Goal: Task Accomplishment & Management: Manage account settings

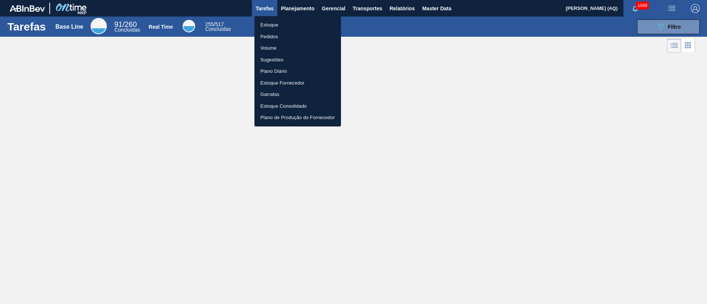
click at [266, 11] on div at bounding box center [353, 152] width 707 height 304
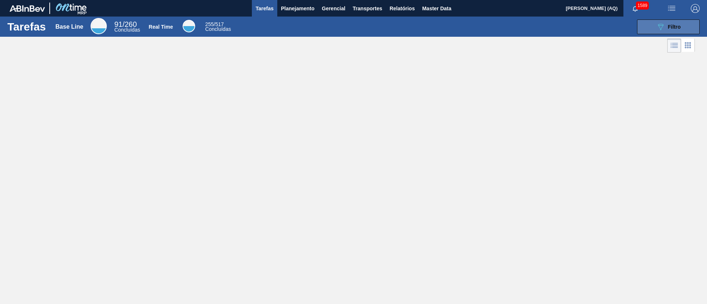
click at [668, 28] on span "Filtro" at bounding box center [674, 27] width 13 height 6
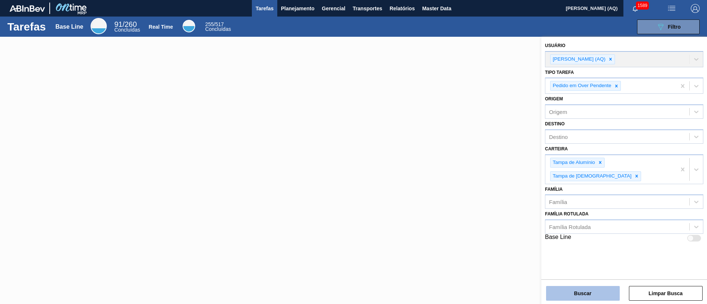
click at [594, 296] on button "Buscar" at bounding box center [583, 293] width 74 height 15
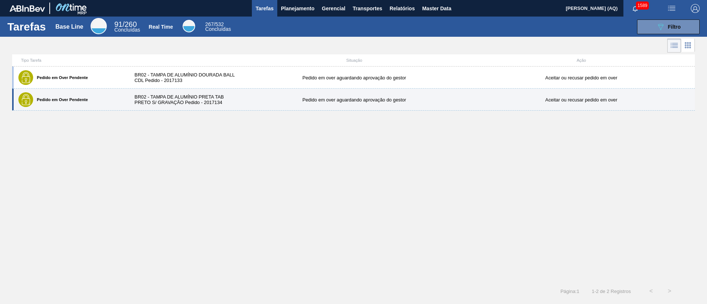
click at [265, 97] on div "Pedido em over aguardando aprovação do gestor" at bounding box center [354, 100] width 227 height 6
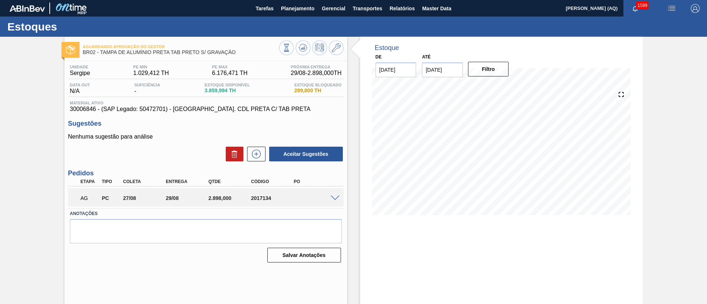
click at [331, 197] on span at bounding box center [335, 199] width 9 height 6
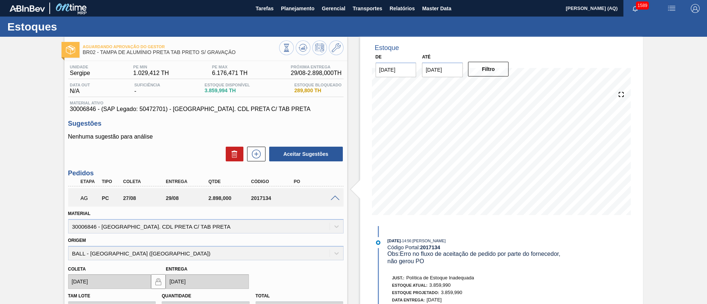
scroll to position [143, 0]
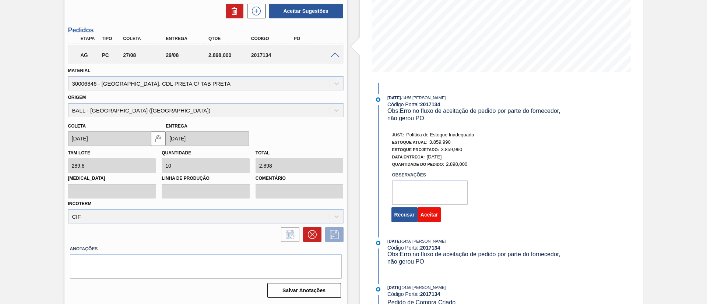
click at [424, 214] on button "Aceitar" at bounding box center [428, 215] width 23 height 15
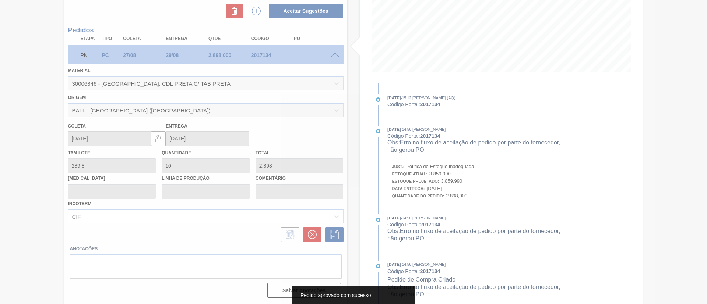
scroll to position [12, 0]
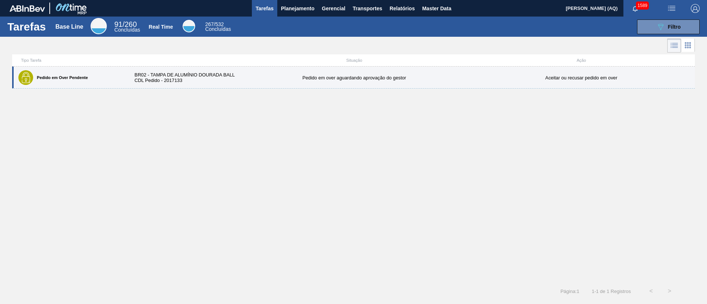
click at [157, 81] on div "BR02 - TAMPA DE ALUMÍNIO DOURADA BALL CDL Pedido - 2017133" at bounding box center [183, 77] width 113 height 11
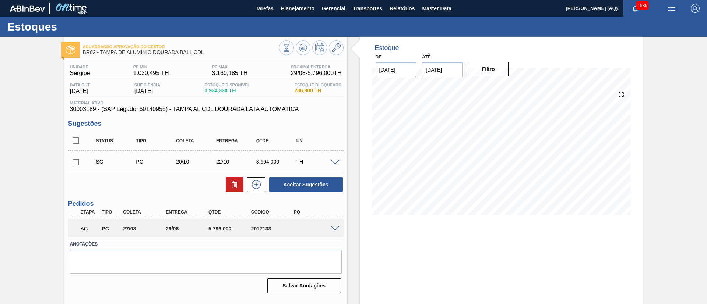
click at [334, 231] on div "AG PC 27/08 29/08 5.796,000 2017133" at bounding box center [205, 228] width 275 height 18
click at [334, 227] on span at bounding box center [335, 229] width 9 height 6
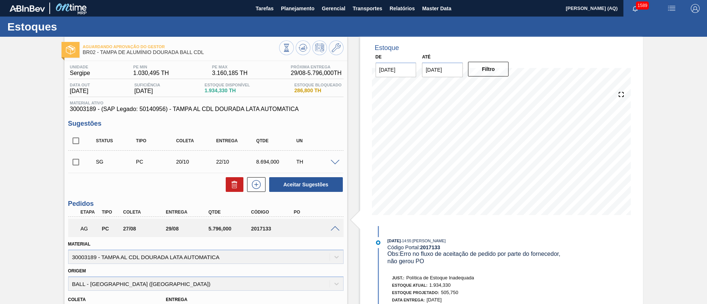
scroll to position [110, 0]
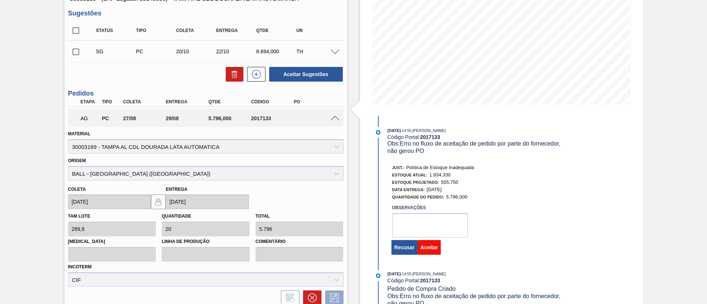
click at [431, 245] on button "Aceitar" at bounding box center [428, 247] width 23 height 15
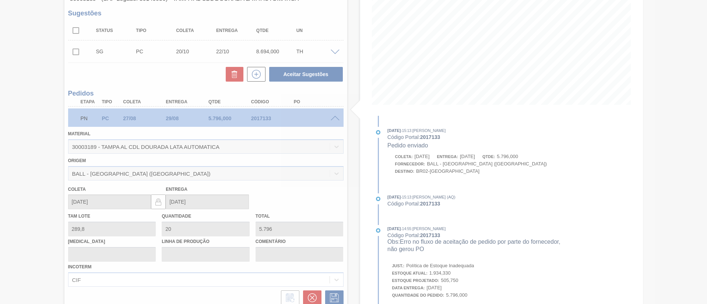
scroll to position [12, 0]
